Goal: Complete application form: Complete application form

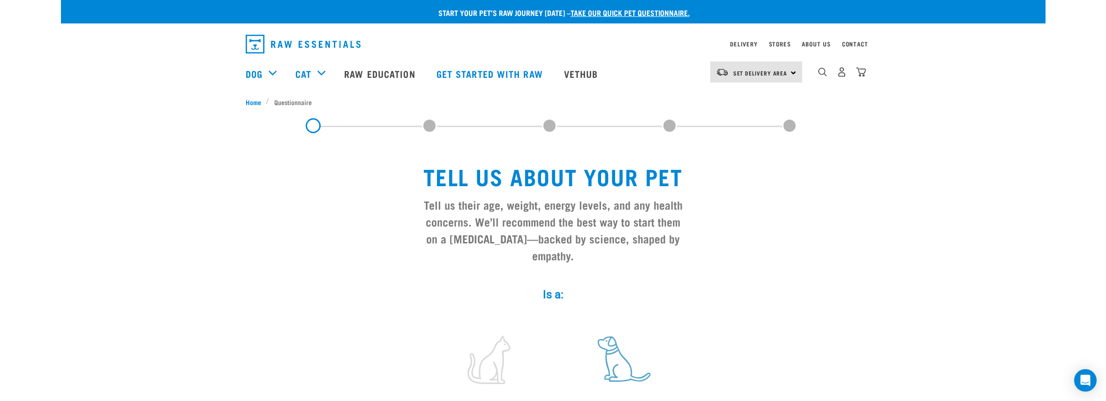
click at [613, 365] on label at bounding box center [619, 360] width 127 height 80
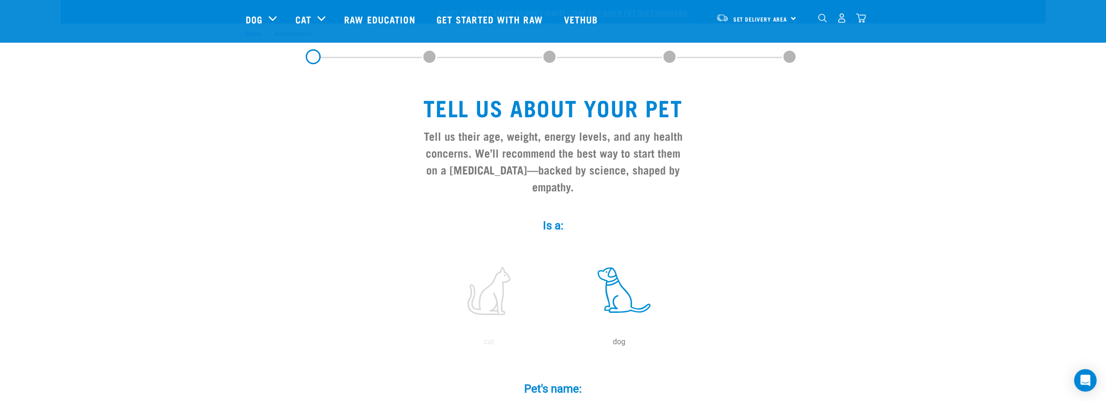
scroll to position [221, 0]
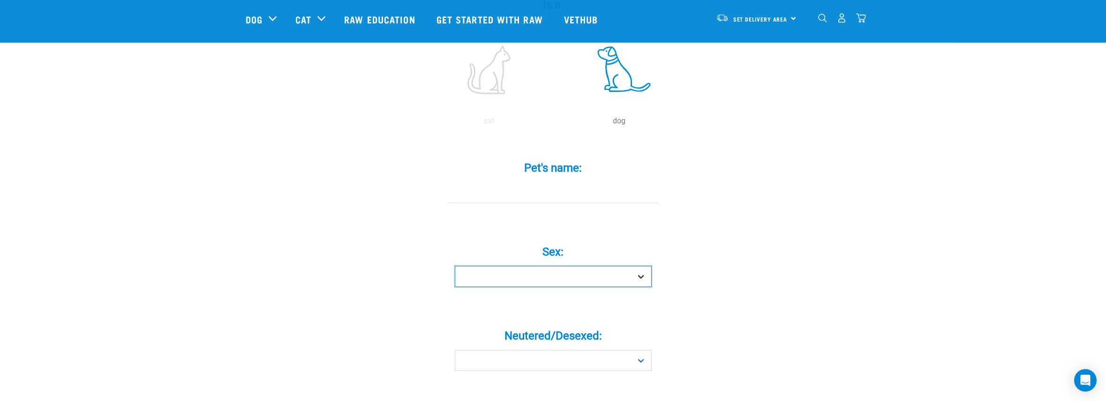
click at [455, 266] on select "Boy Girl" at bounding box center [553, 276] width 197 height 21
select select "boy"
click option "Boy" at bounding box center [0, 0] width 0 height 0
click at [455, 350] on select "Yes No" at bounding box center [553, 360] width 197 height 21
click at [642, 368] on select "Yes No" at bounding box center [553, 360] width 197 height 21
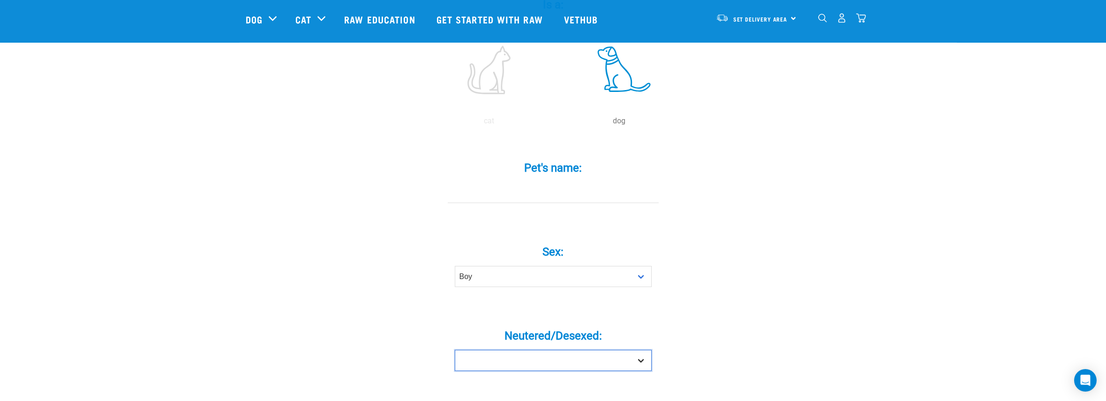
click at [455, 350] on select "Yes No" at bounding box center [553, 360] width 197 height 21
select select "yes"
click option "Yes" at bounding box center [0, 0] width 0 height 0
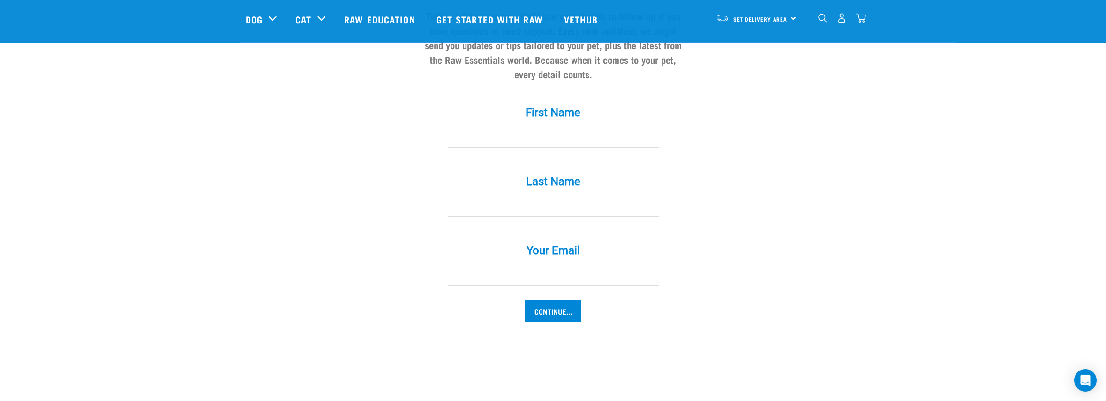
scroll to position [1008, 0]
